Goal: Task Accomplishment & Management: Manage account settings

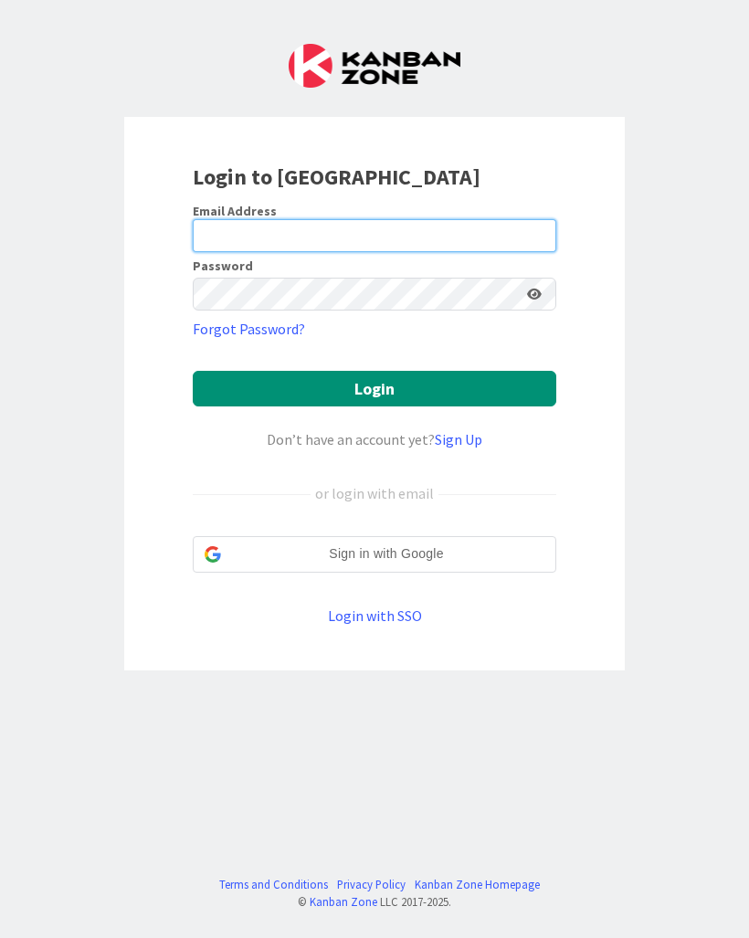
click at [446, 248] on input "email" at bounding box center [374, 235] width 363 height 33
click at [365, 243] on input "email" at bounding box center [374, 235] width 363 height 33
type input "[PERSON_NAME][EMAIL_ADDRESS][DOMAIN_NAME]"
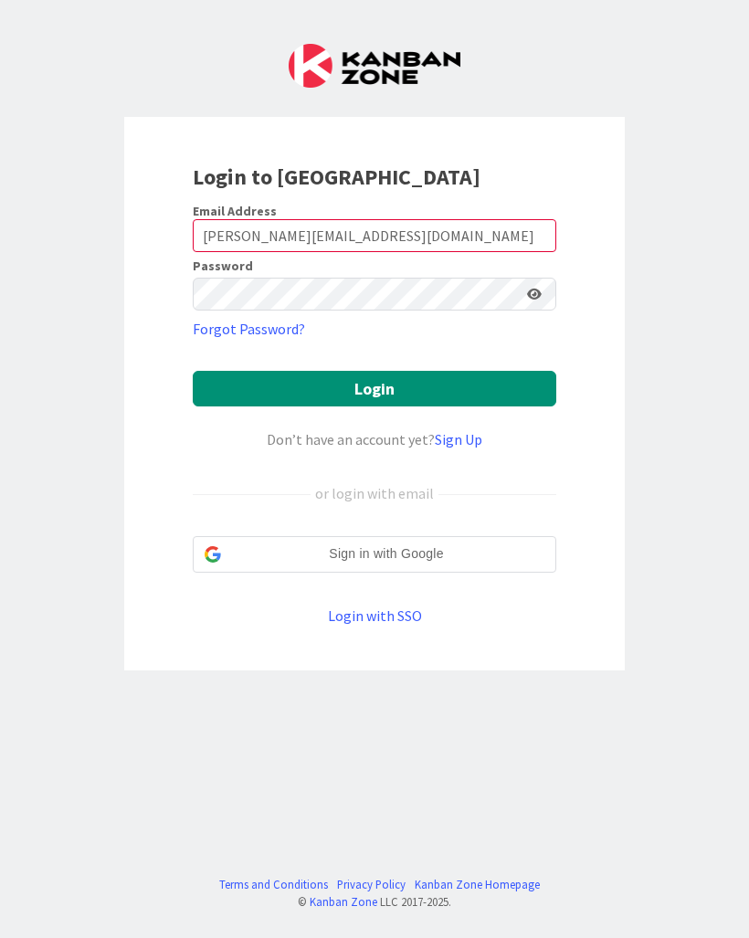
click at [424, 394] on button "Login" at bounding box center [374, 389] width 363 height 36
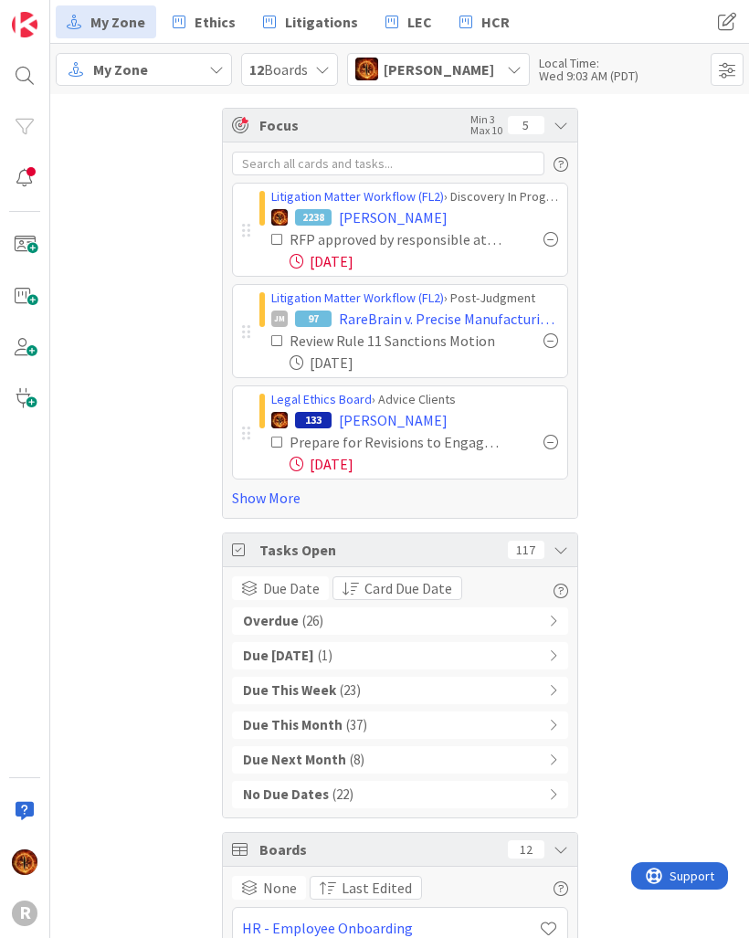
click at [279, 505] on link "Show More" at bounding box center [400, 498] width 336 height 22
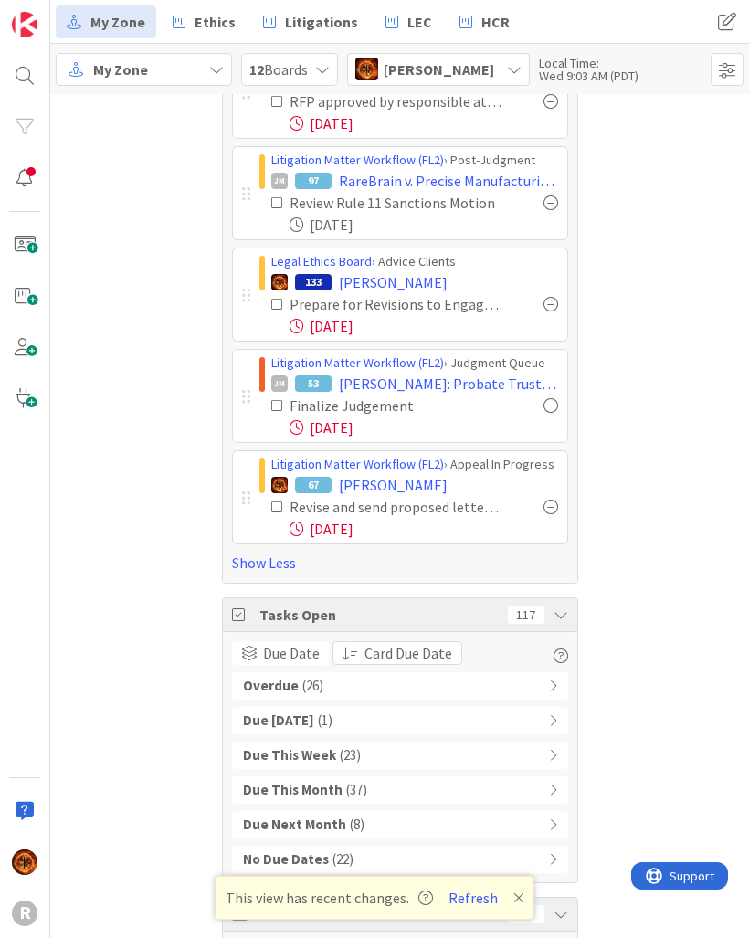
scroll to position [139, 0]
click at [557, 692] on div "Overdue ( 26 )" at bounding box center [400, 684] width 336 height 27
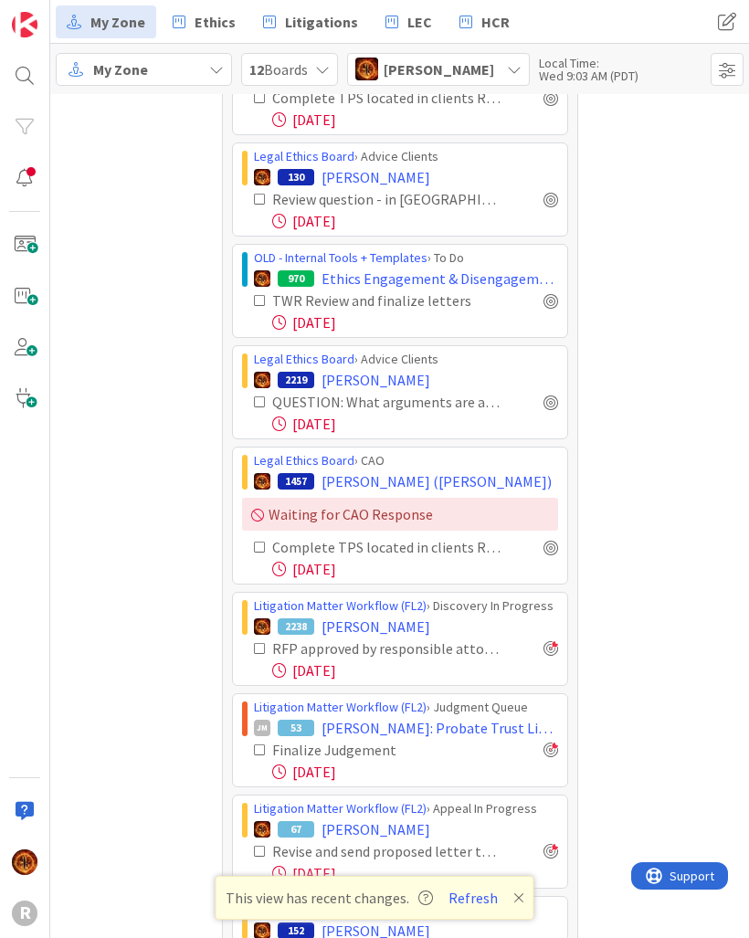
scroll to position [1097, 0]
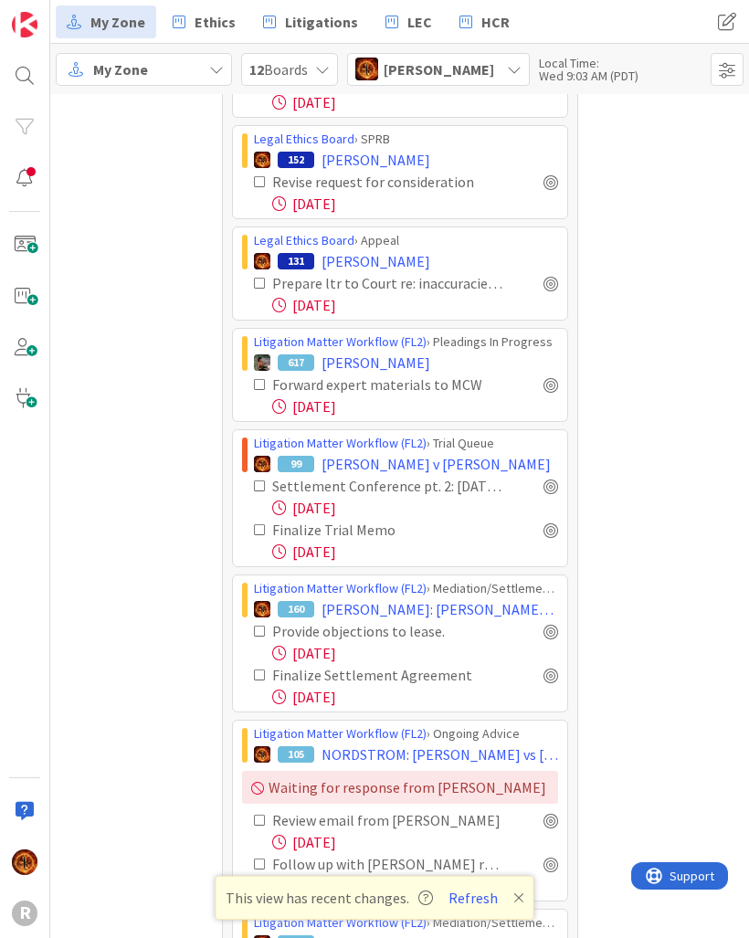
scroll to position [1864, 0]
click at [519, 901] on icon at bounding box center [518, 897] width 11 height 15
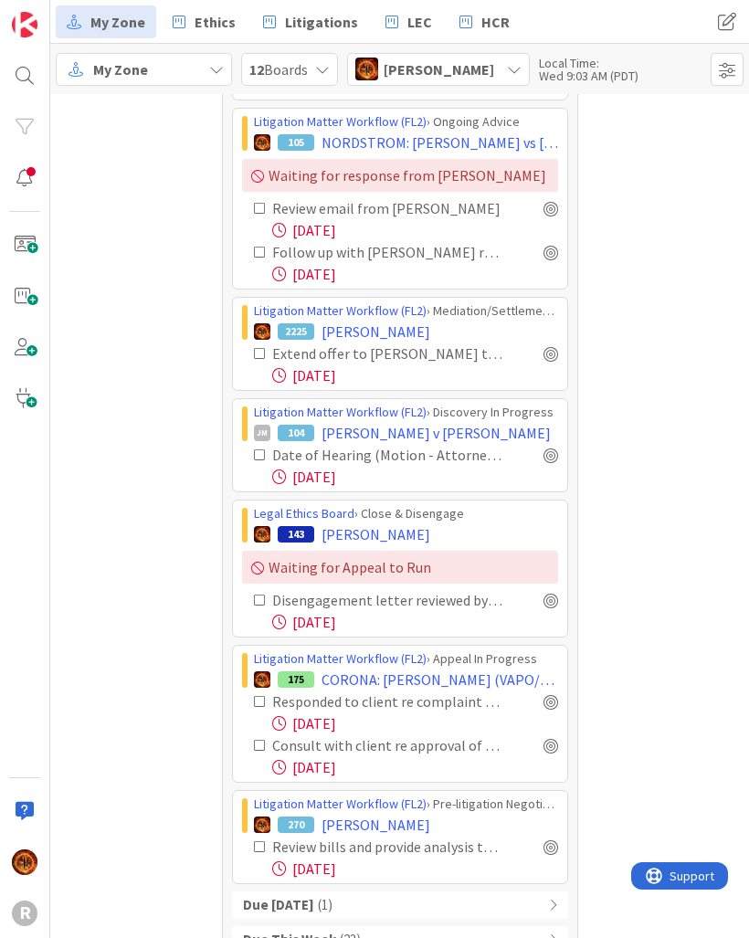
scroll to position [2461, 0]
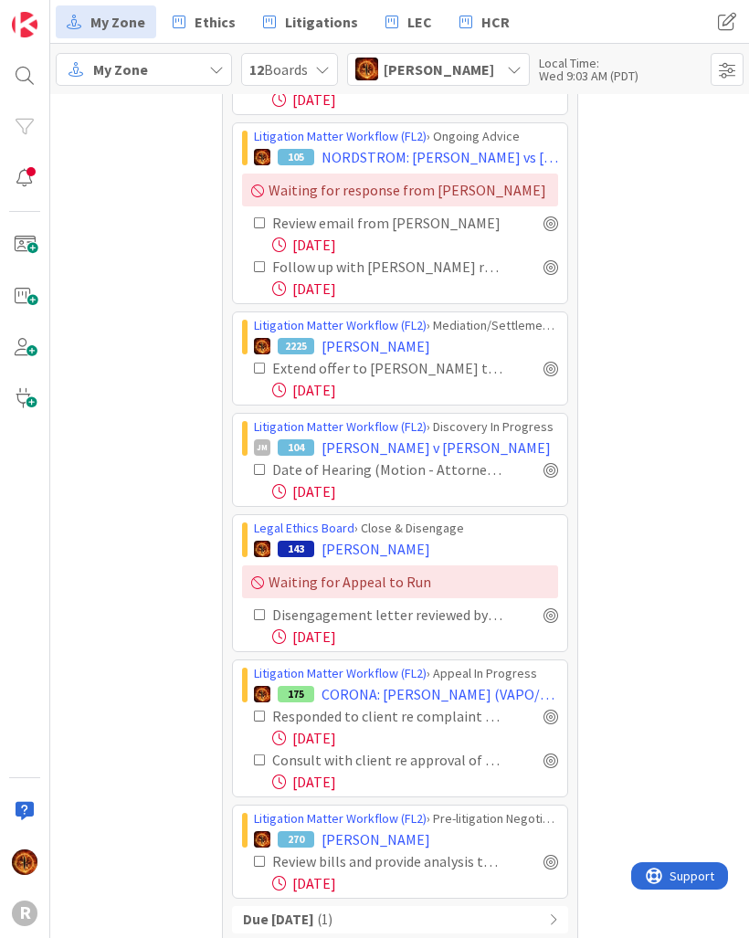
click at [259, 226] on icon at bounding box center [260, 222] width 13 height 13
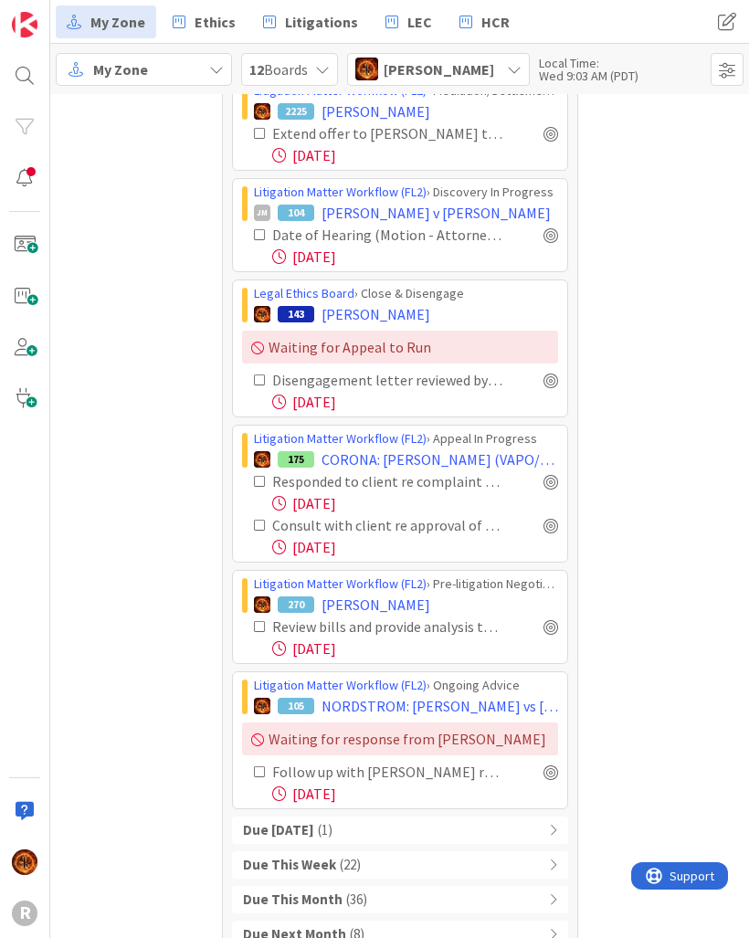
scroll to position [2508, 0]
click at [476, 214] on span "[PERSON_NAME] v [PERSON_NAME]" at bounding box center [435, 212] width 229 height 22
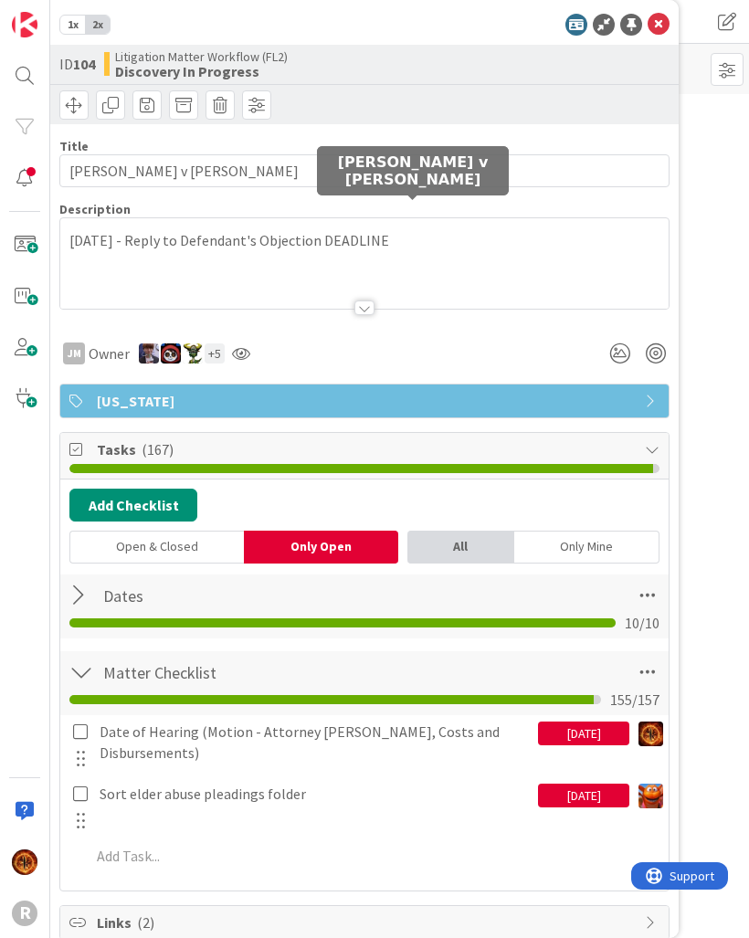
click at [662, 22] on icon at bounding box center [658, 25] width 22 height 22
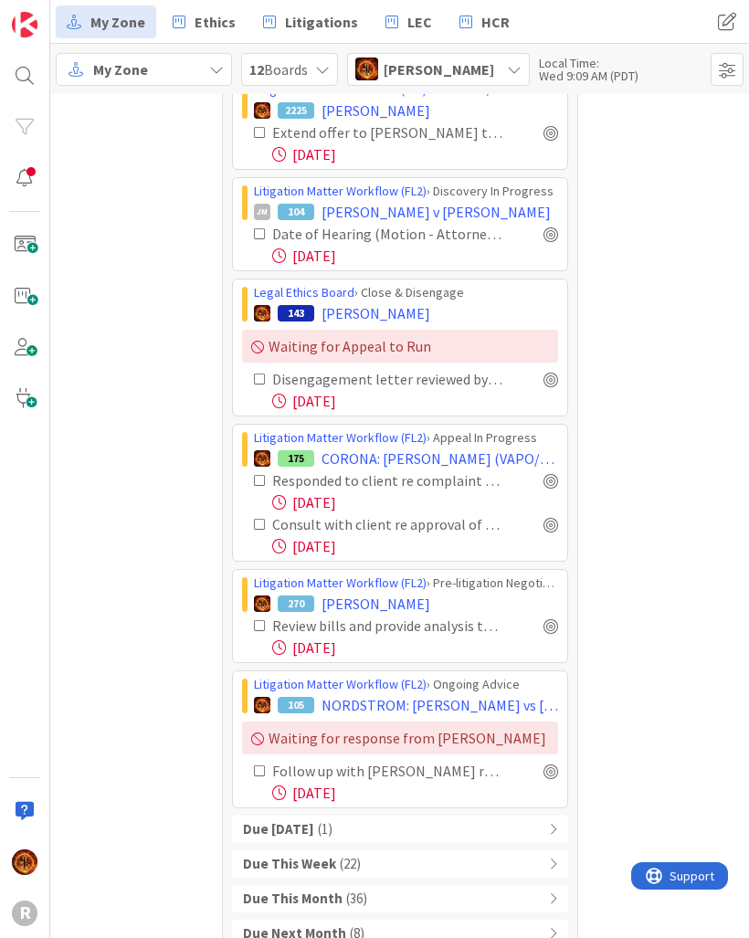
click at [553, 230] on div at bounding box center [550, 233] width 15 height 15
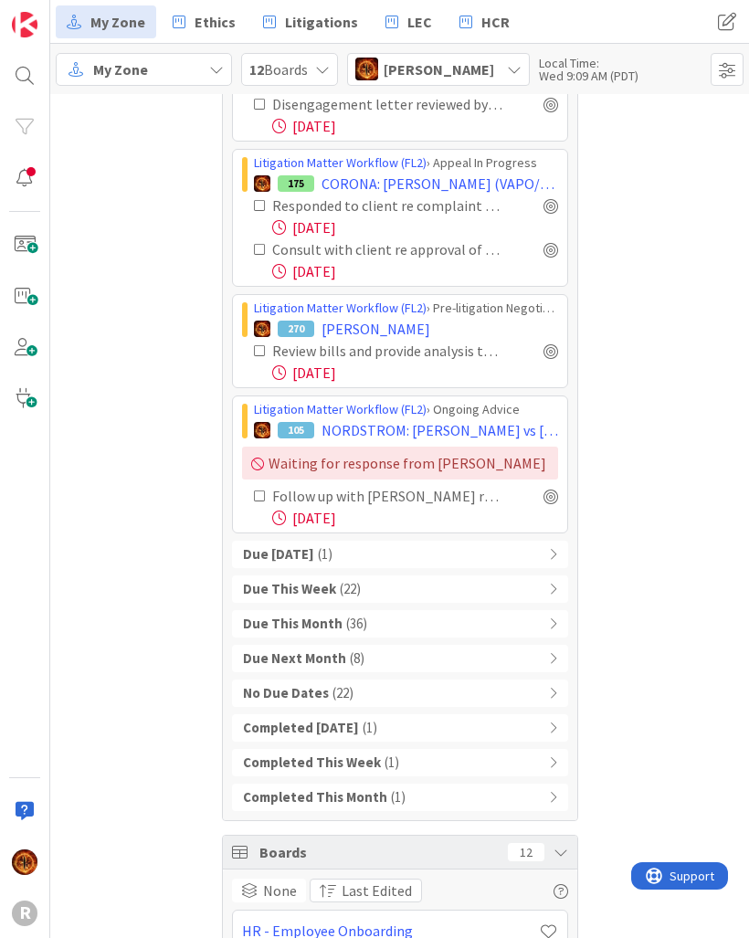
scroll to position [2895, 0]
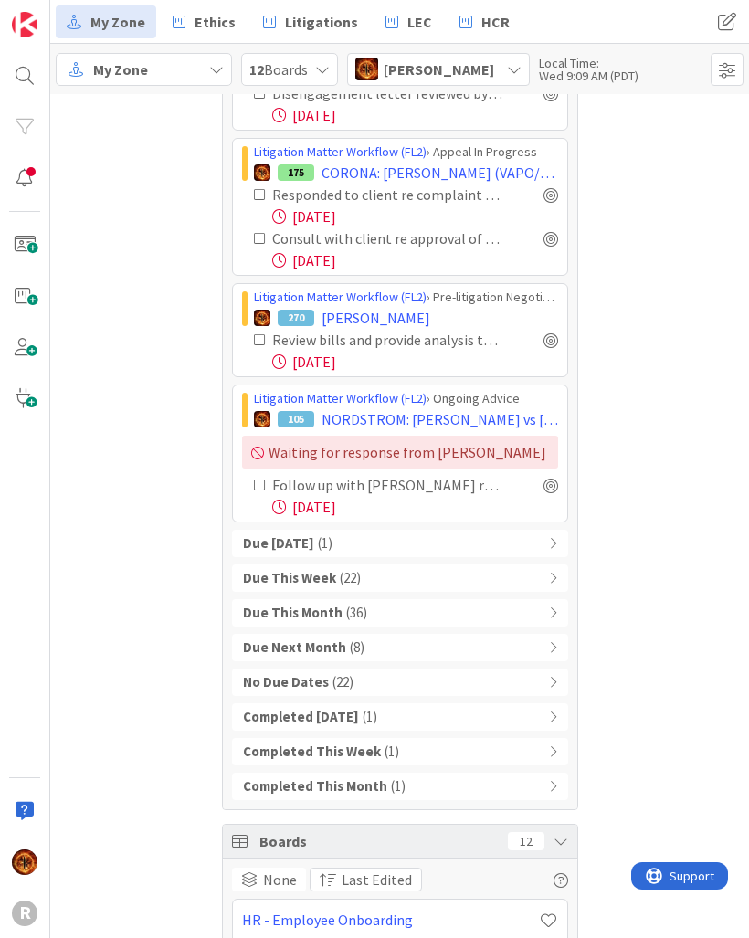
click at [257, 549] on b "Due [DATE]" at bounding box center [278, 543] width 71 height 21
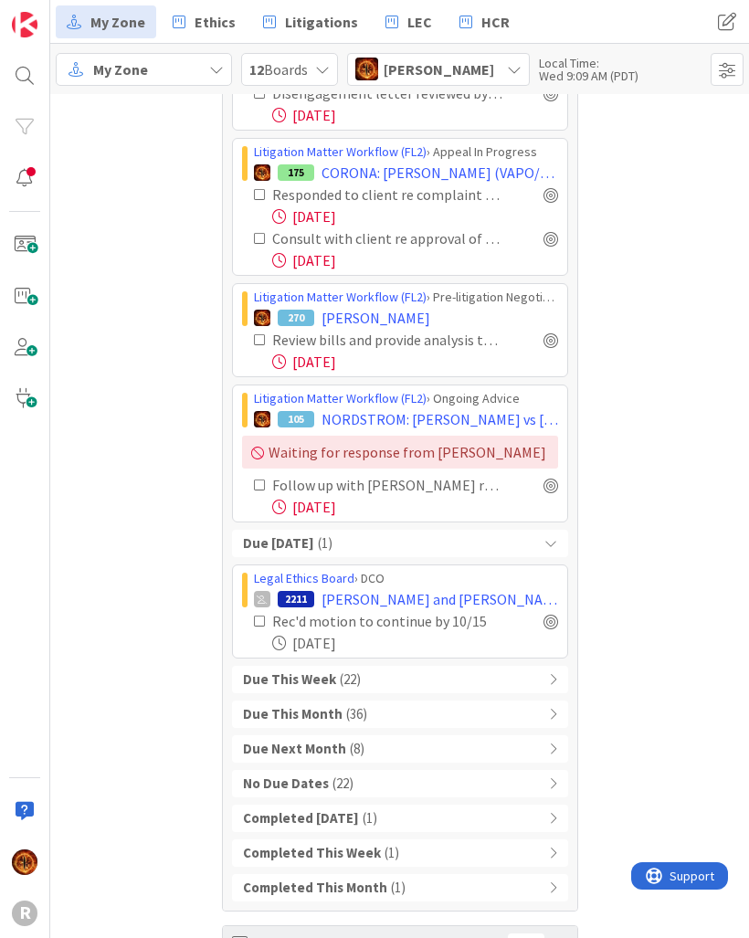
click at [556, 624] on div at bounding box center [550, 621] width 15 height 15
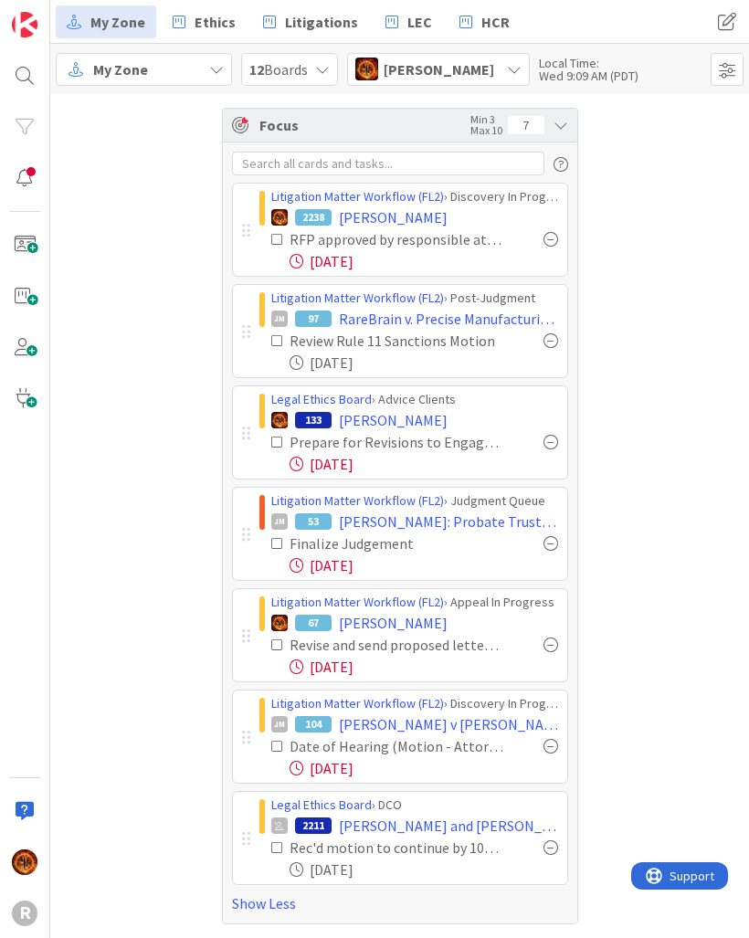
scroll to position [0, 0]
click at [550, 445] on div at bounding box center [550, 442] width 15 height 15
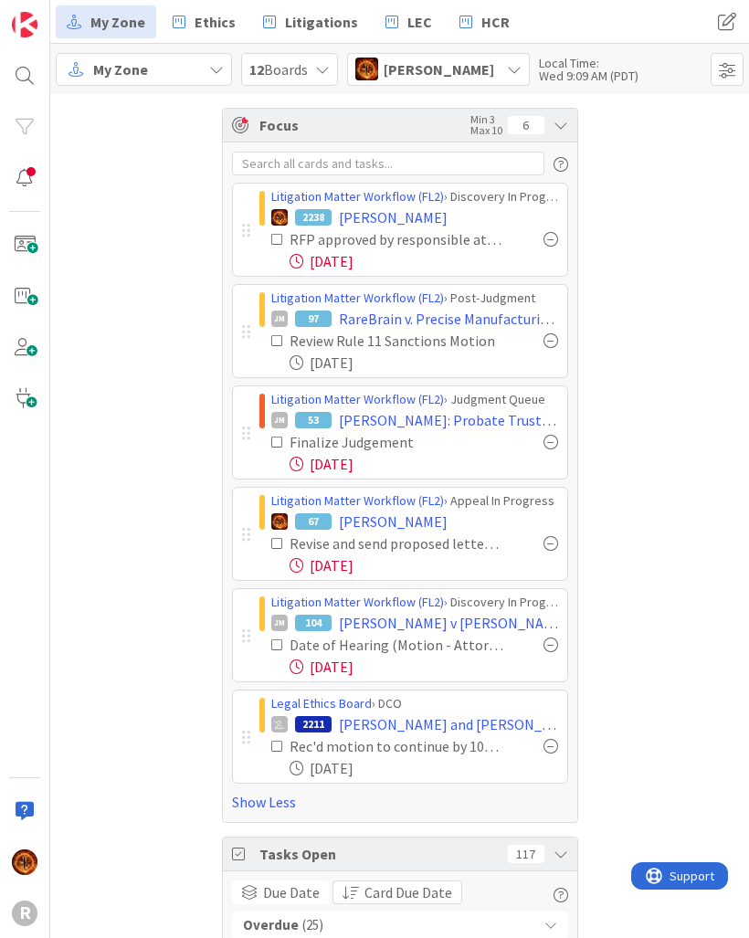
click at [552, 247] on div at bounding box center [550, 239] width 15 height 15
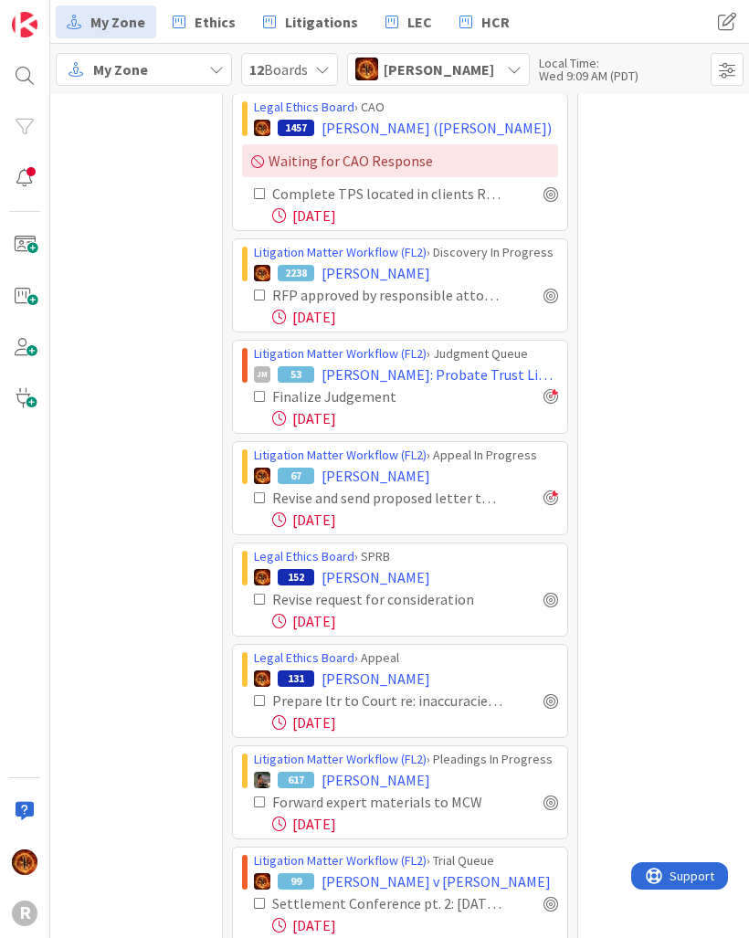
scroll to position [1446, 0]
click at [545, 604] on div at bounding box center [550, 600] width 15 height 15
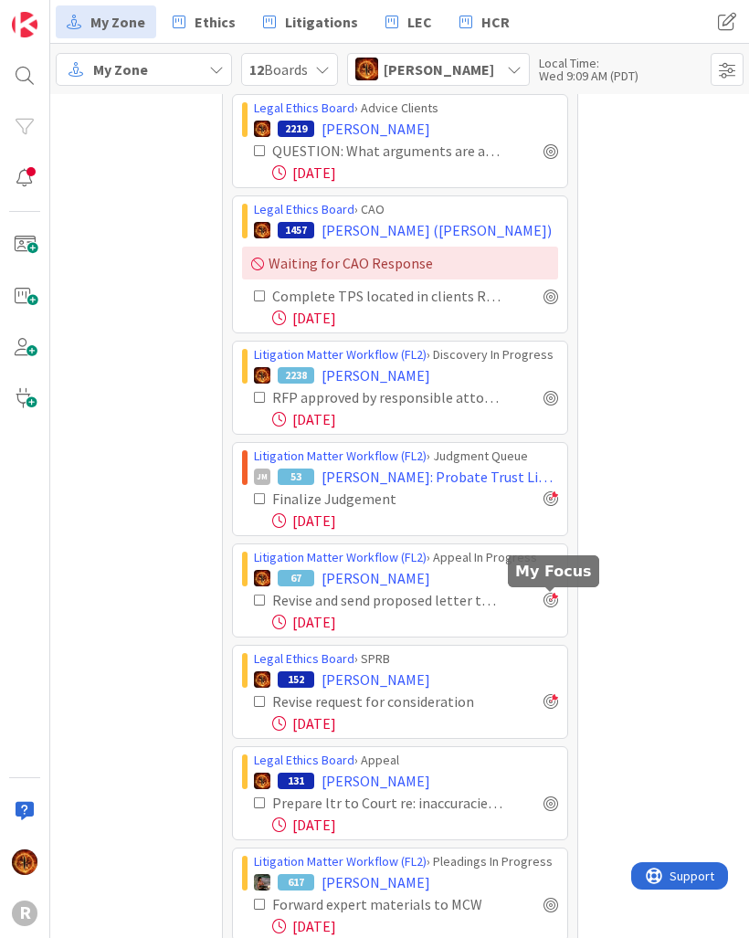
click at [567, 824] on div "Legal Ethics Board › Appeal 131 [PERSON_NAME] ltr to Court re: inaccuracies in …" at bounding box center [400, 793] width 336 height 94
click at [549, 803] on div at bounding box center [550, 802] width 15 height 15
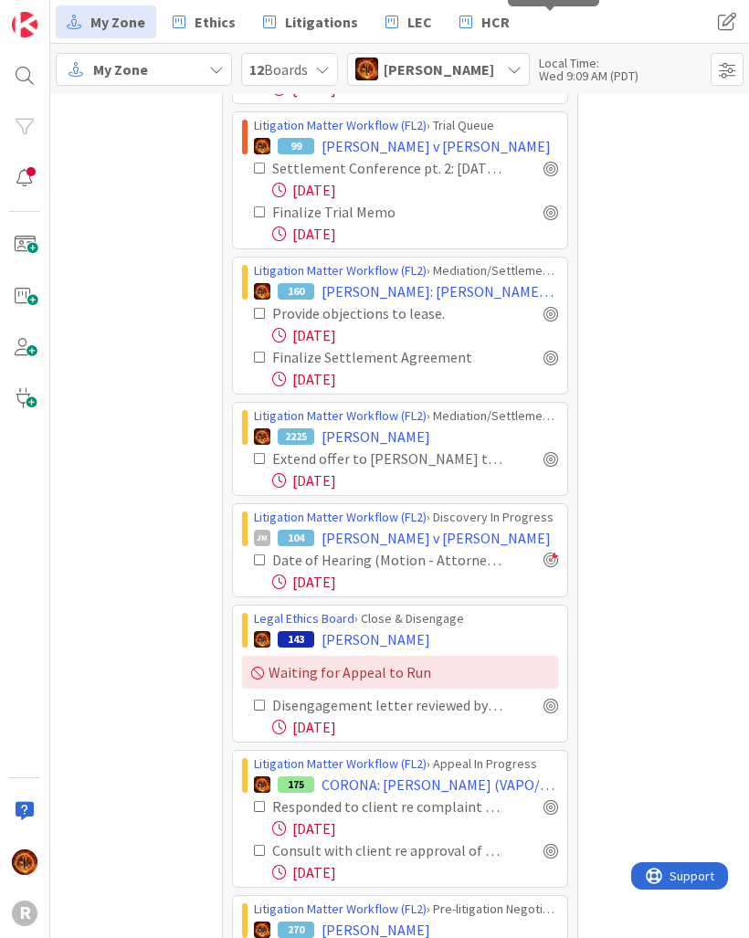
scroll to position [2398, 0]
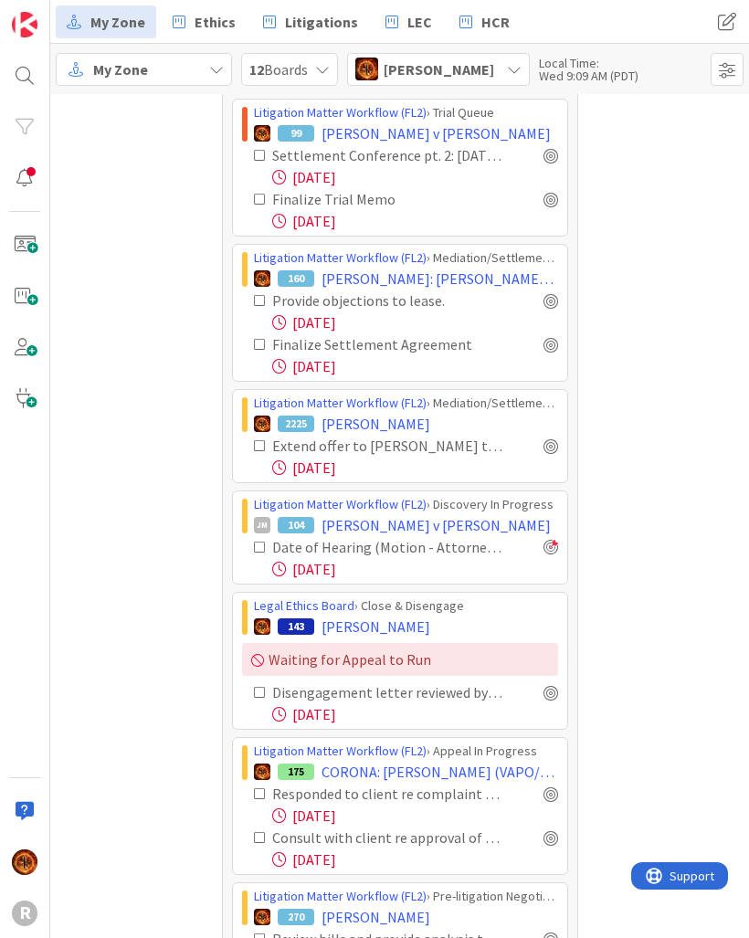
click at [557, 698] on div at bounding box center [550, 692] width 15 height 15
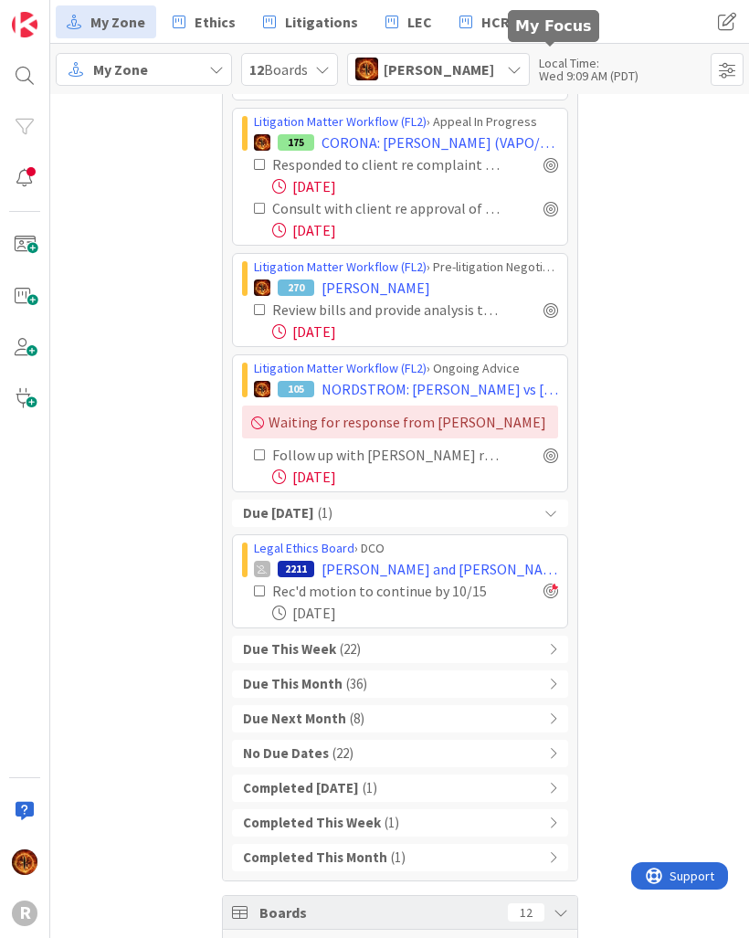
scroll to position [3186, 0]
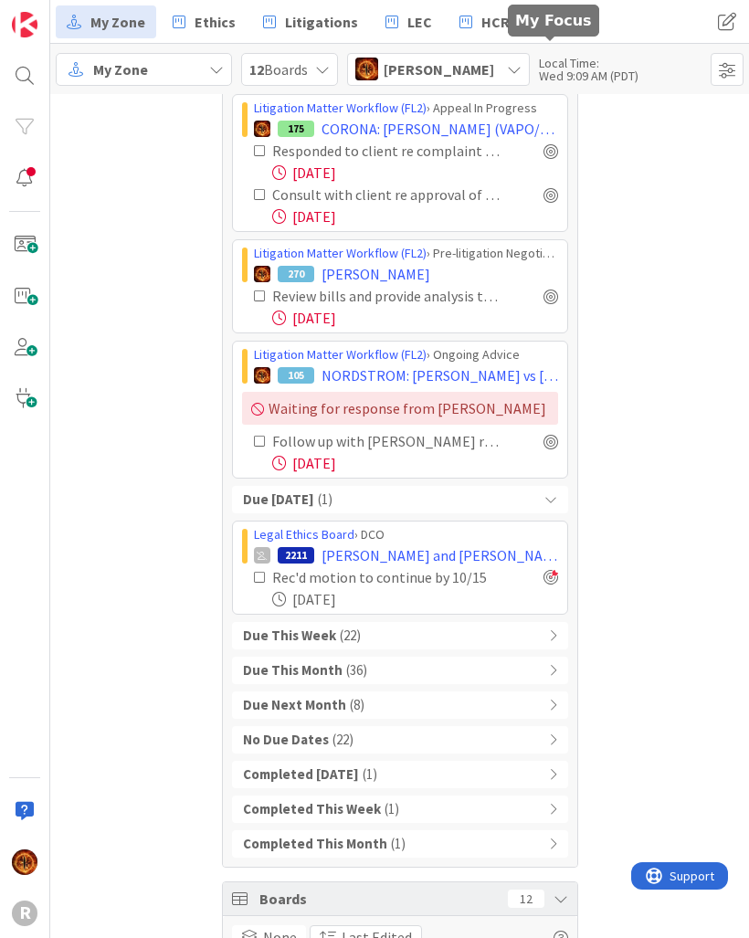
click at [550, 641] on icon at bounding box center [553, 635] width 8 height 13
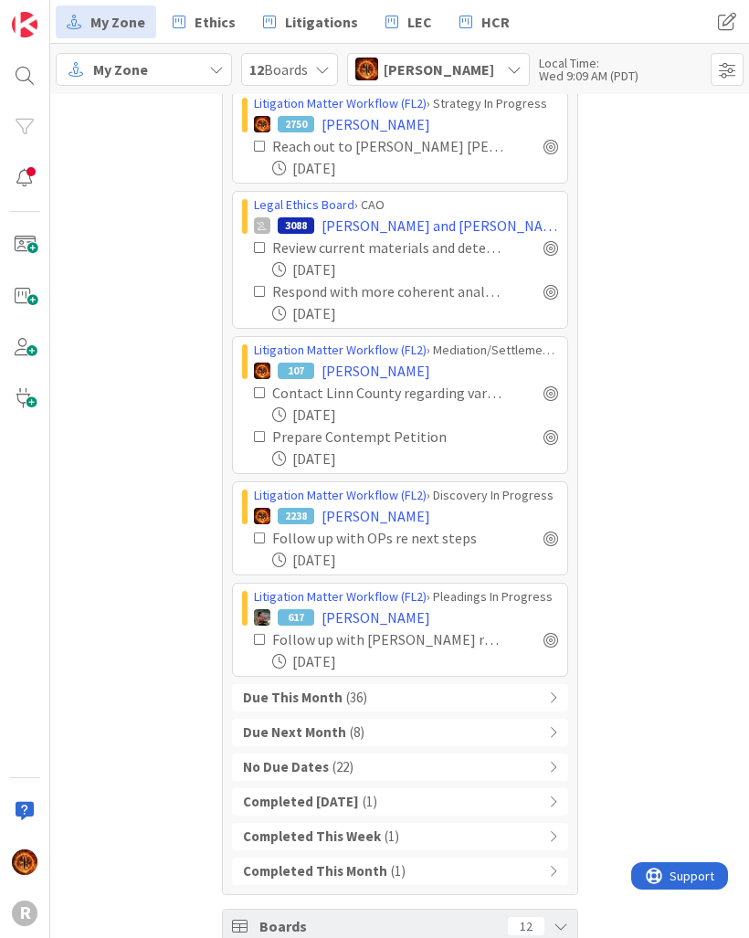
scroll to position [5145, 0]
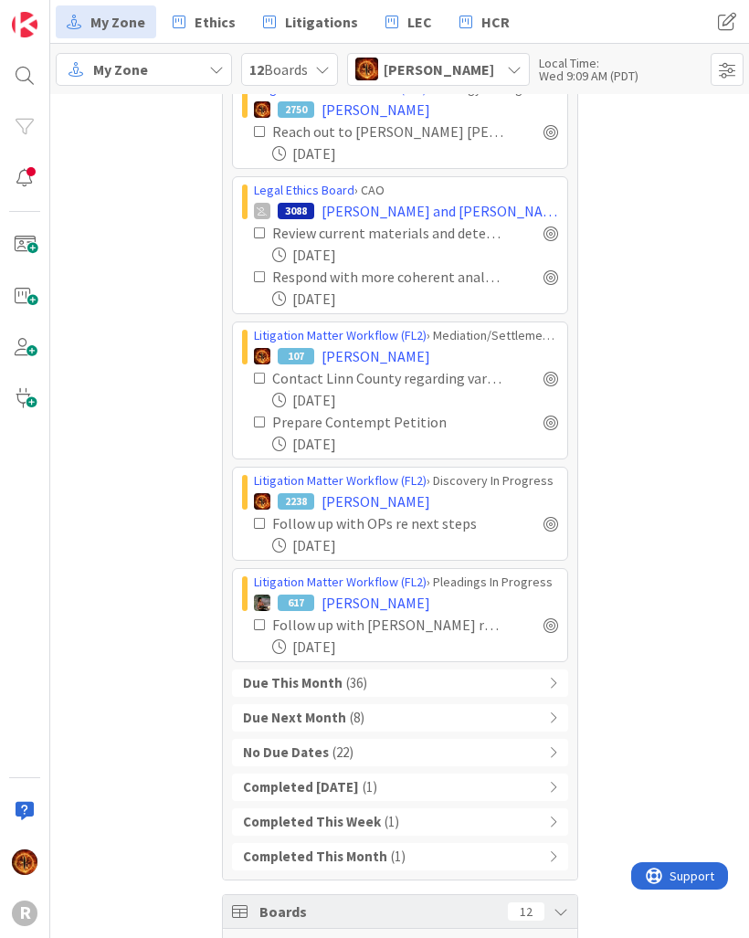
click at [553, 686] on icon at bounding box center [553, 683] width 8 height 13
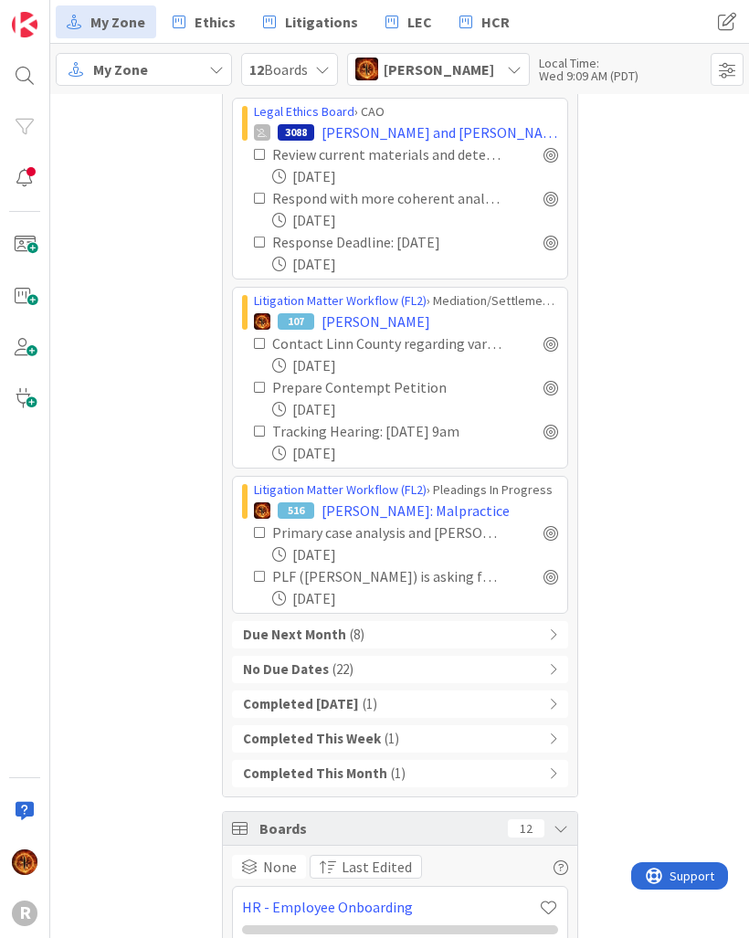
scroll to position [8202, 0]
click at [267, 631] on b "Due Next Month" at bounding box center [294, 635] width 103 height 21
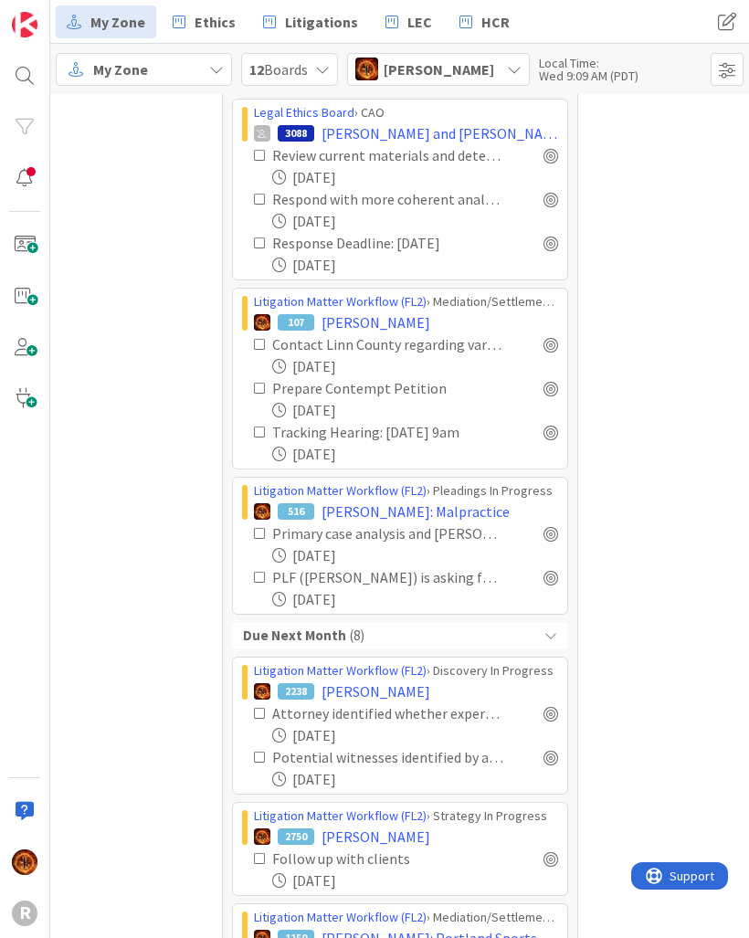
click at [255, 634] on b "Due Next Month" at bounding box center [294, 635] width 103 height 21
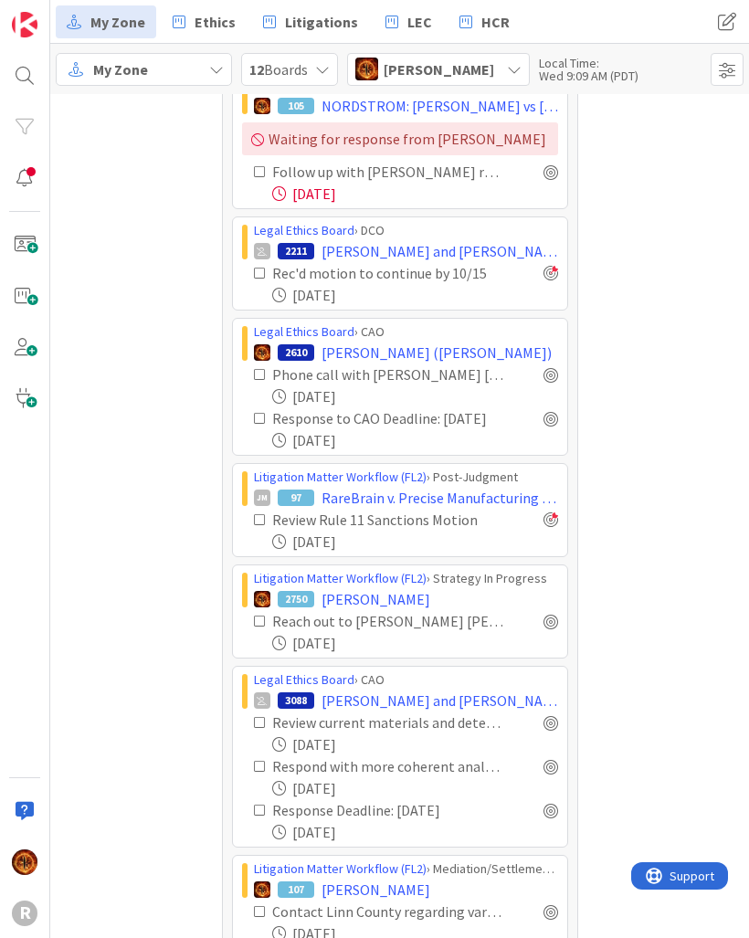
scroll to position [7621, 0]
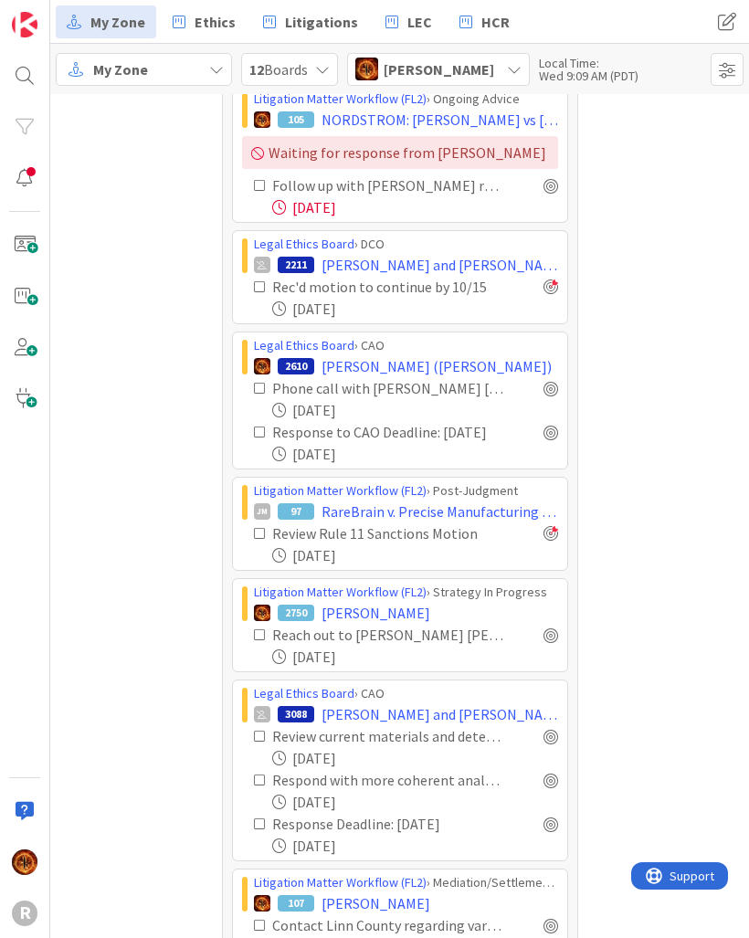
click at [379, 614] on span "[PERSON_NAME]" at bounding box center [375, 613] width 109 height 22
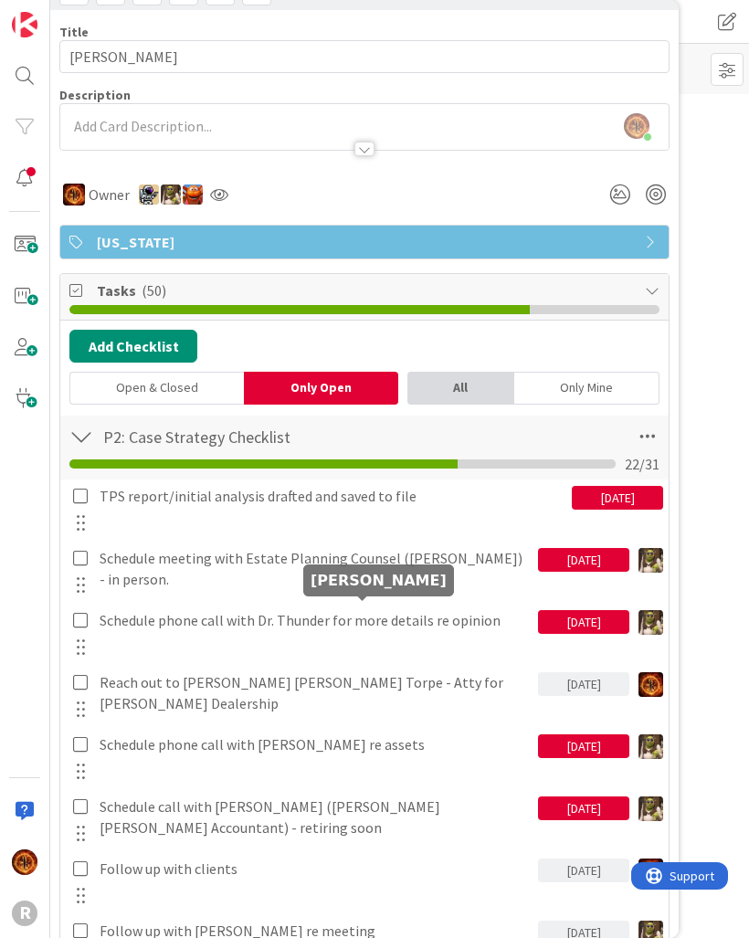
scroll to position [109, 0]
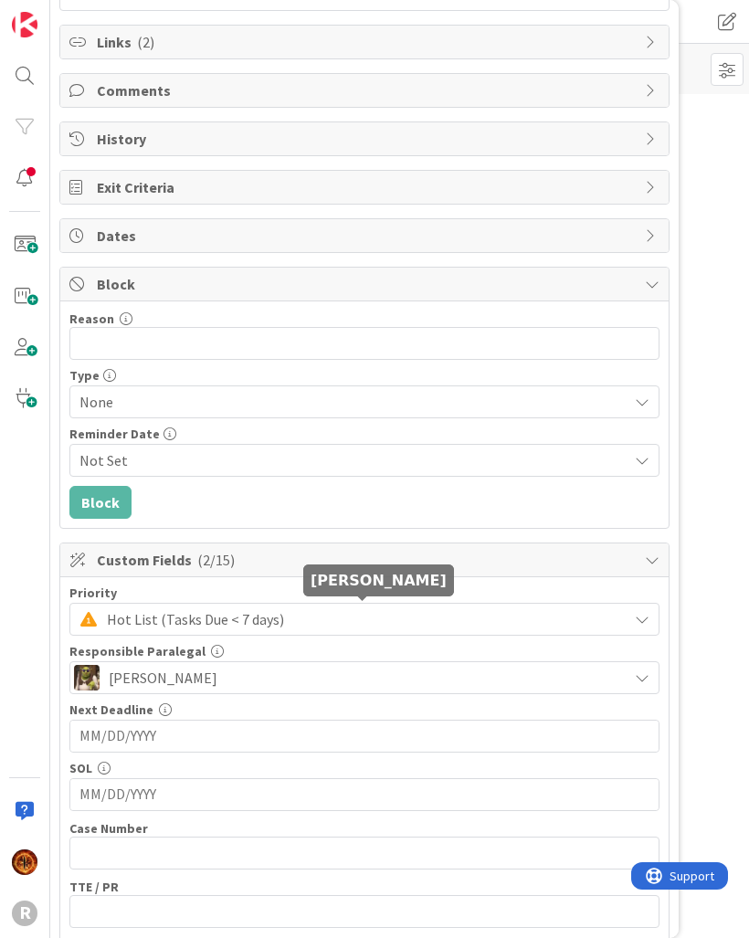
click at [648, 561] on icon at bounding box center [652, 559] width 15 height 15
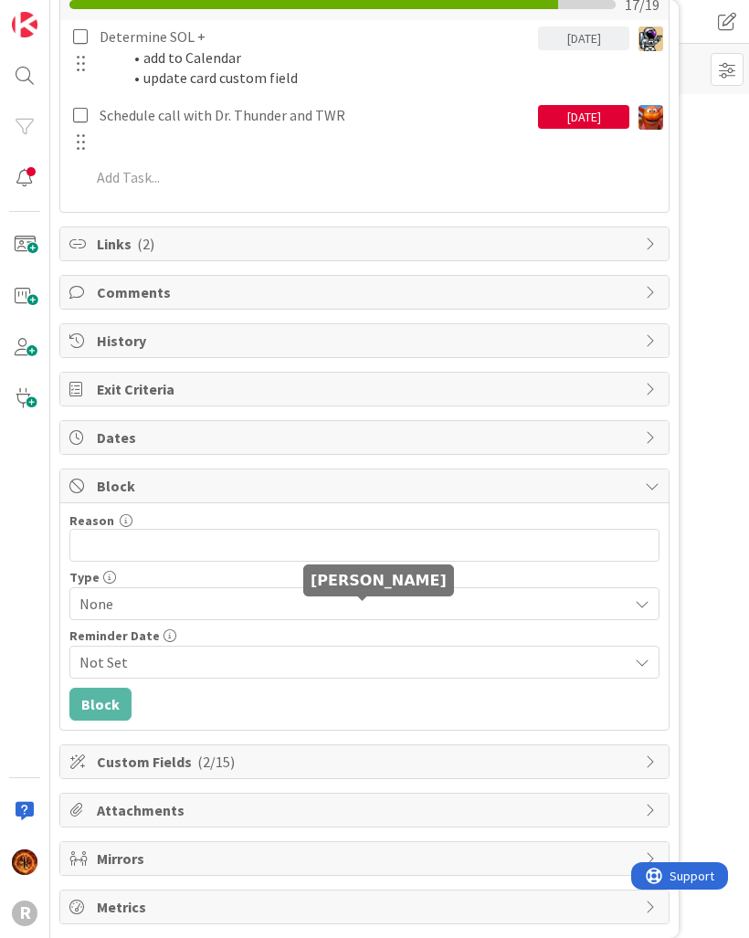
scroll to position [1247, 0]
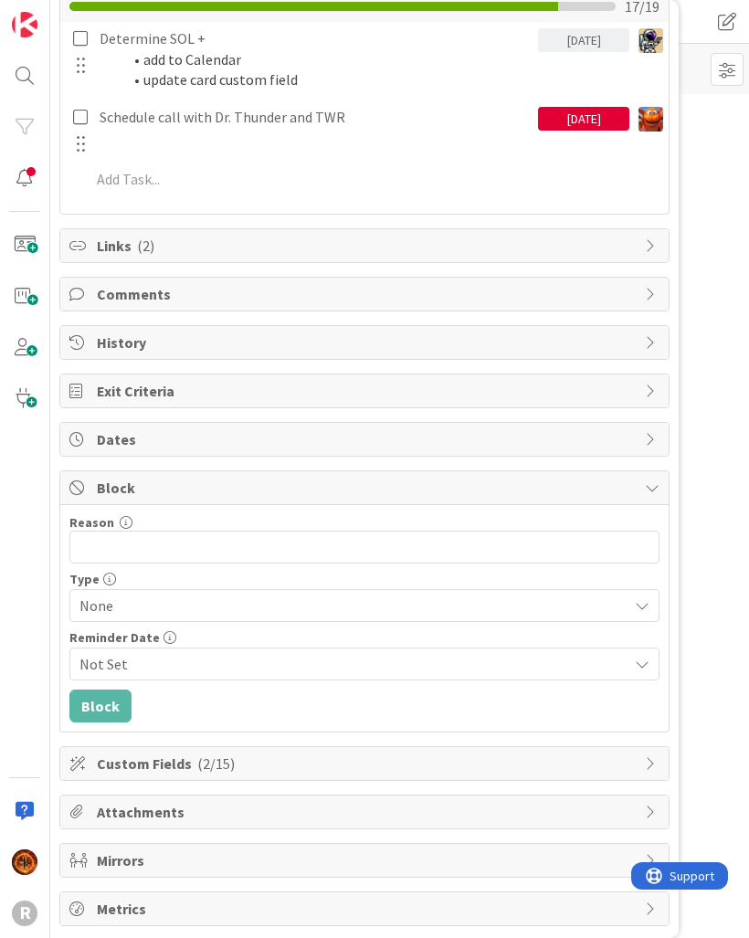
click at [660, 494] on div "Block" at bounding box center [364, 488] width 608 height 34
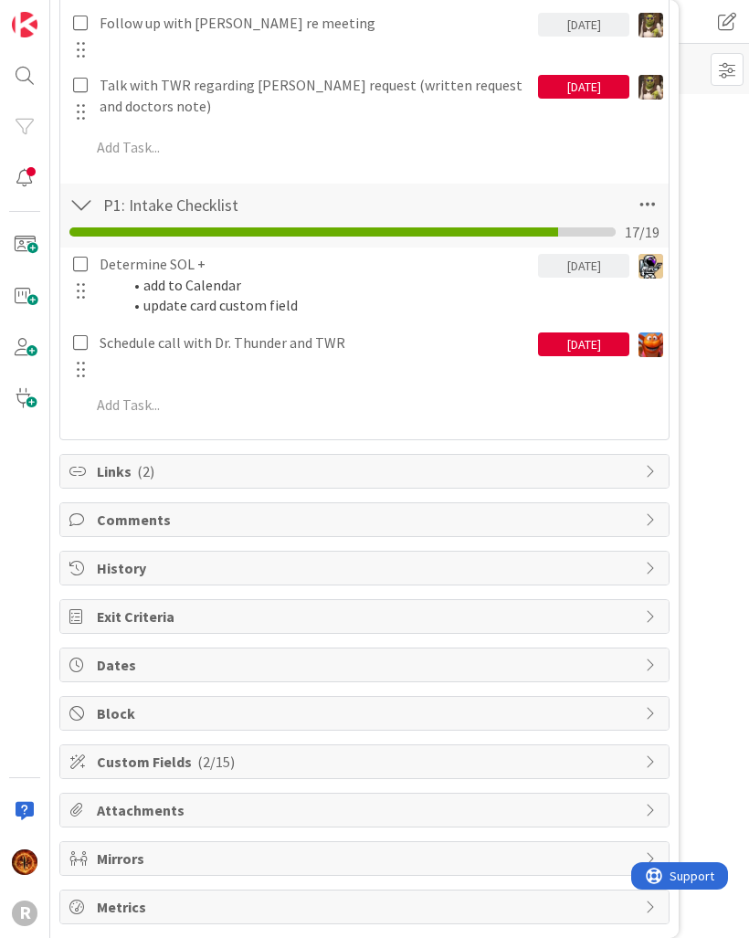
scroll to position [1020, 0]
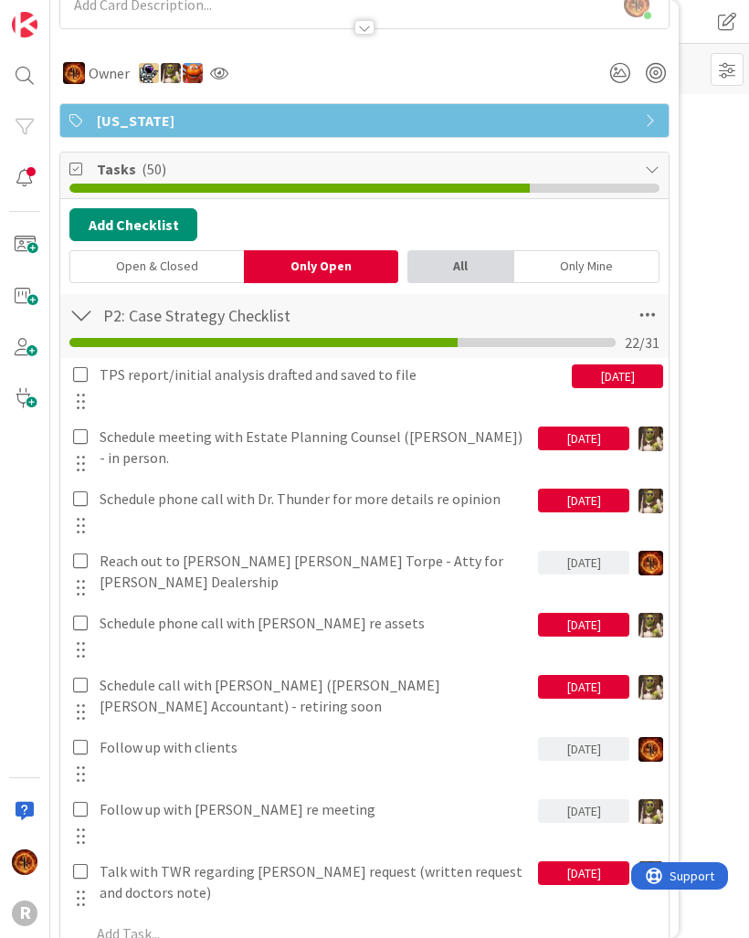
click at [29, 180] on div at bounding box center [24, 178] width 37 height 37
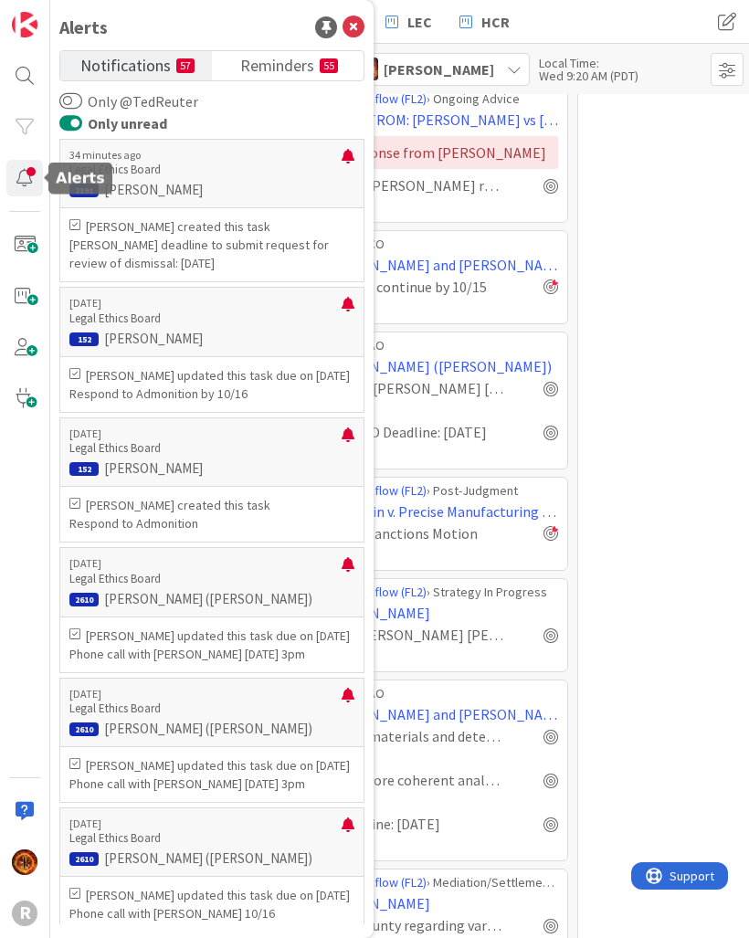
click at [332, 153] on p "34 minutes ago" at bounding box center [205, 155] width 272 height 13
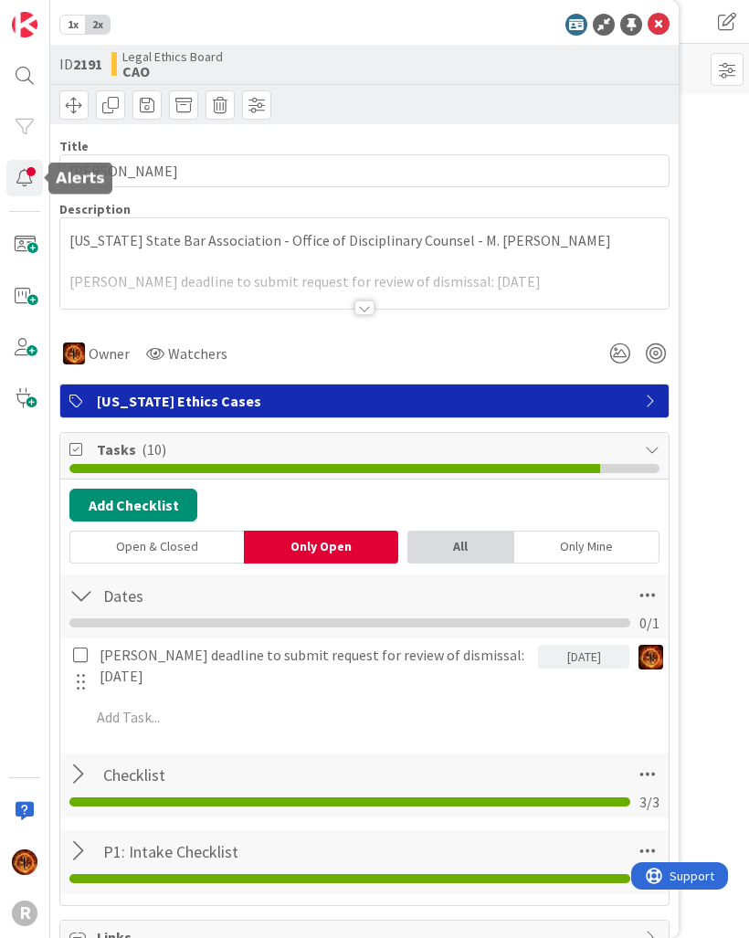
click at [31, 180] on div at bounding box center [24, 178] width 37 height 37
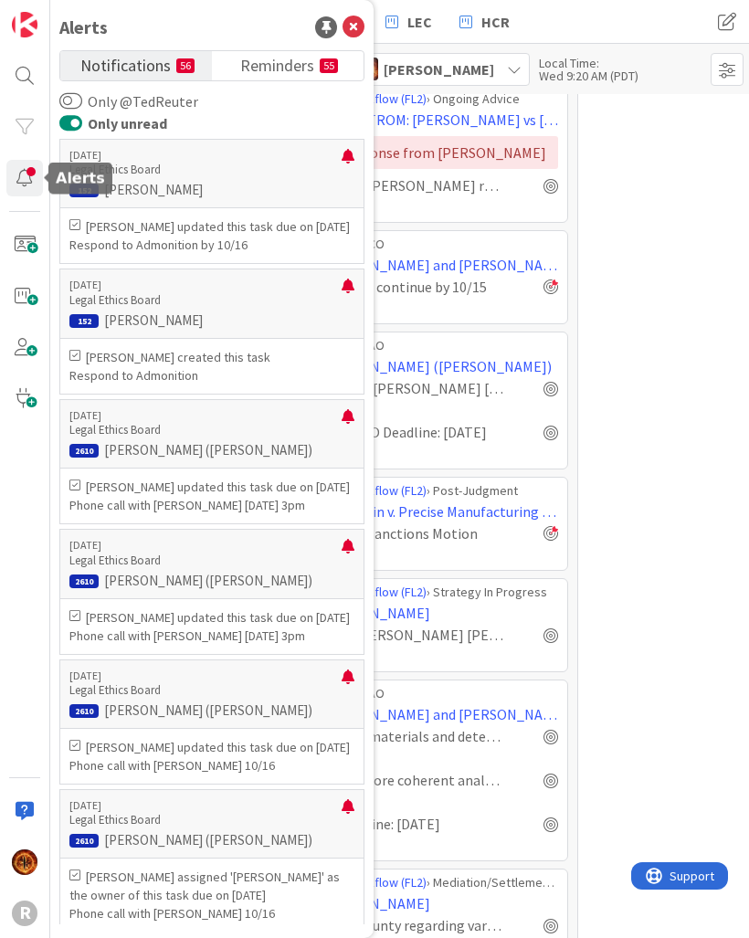
click at [274, 67] on span "Reminders" at bounding box center [277, 64] width 74 height 26
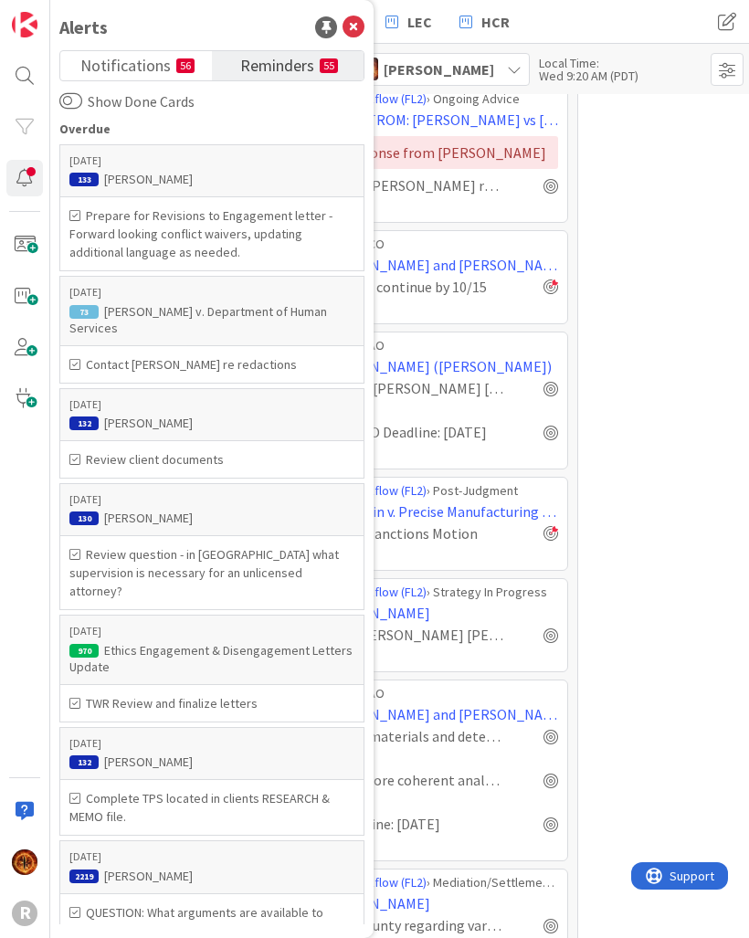
click at [133, 64] on span "Notifications" at bounding box center [125, 64] width 90 height 26
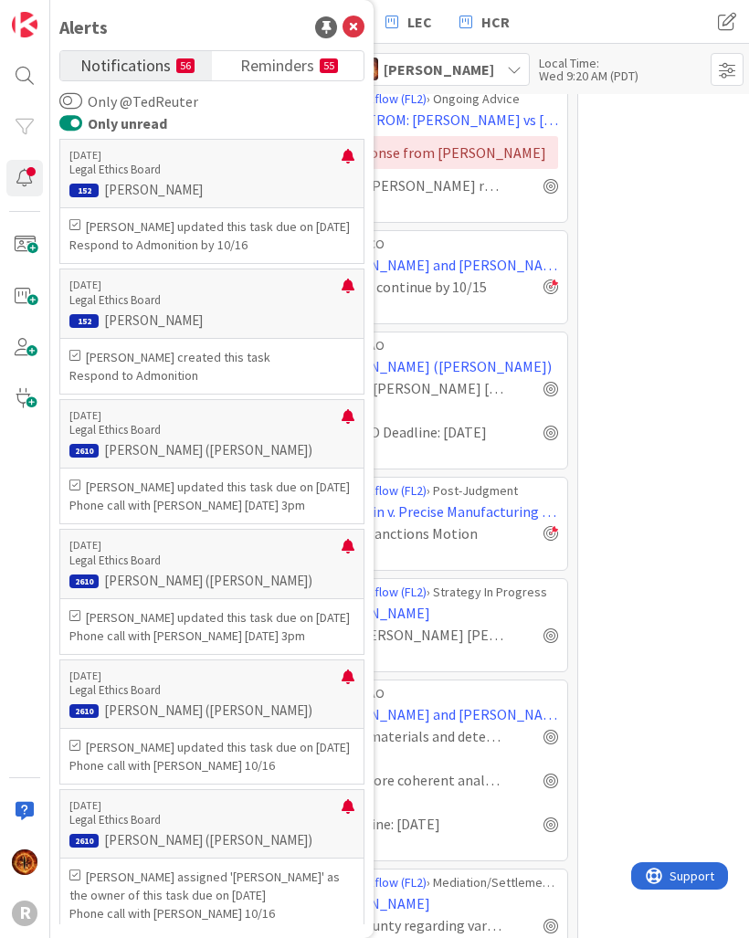
click at [345, 24] on icon at bounding box center [353, 27] width 22 height 22
